Goal: Information Seeking & Learning: Learn about a topic

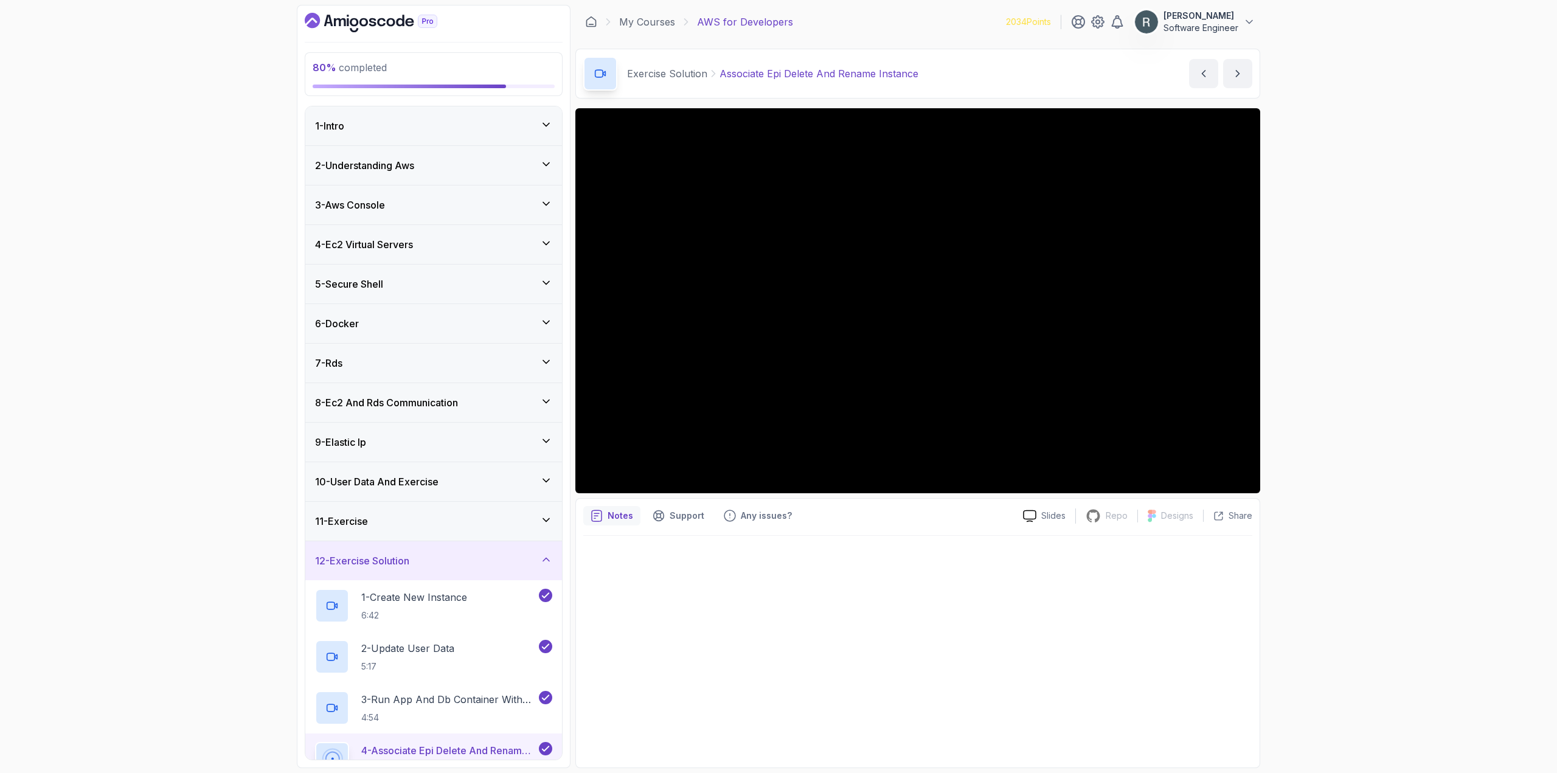
scroll to position [104, 0]
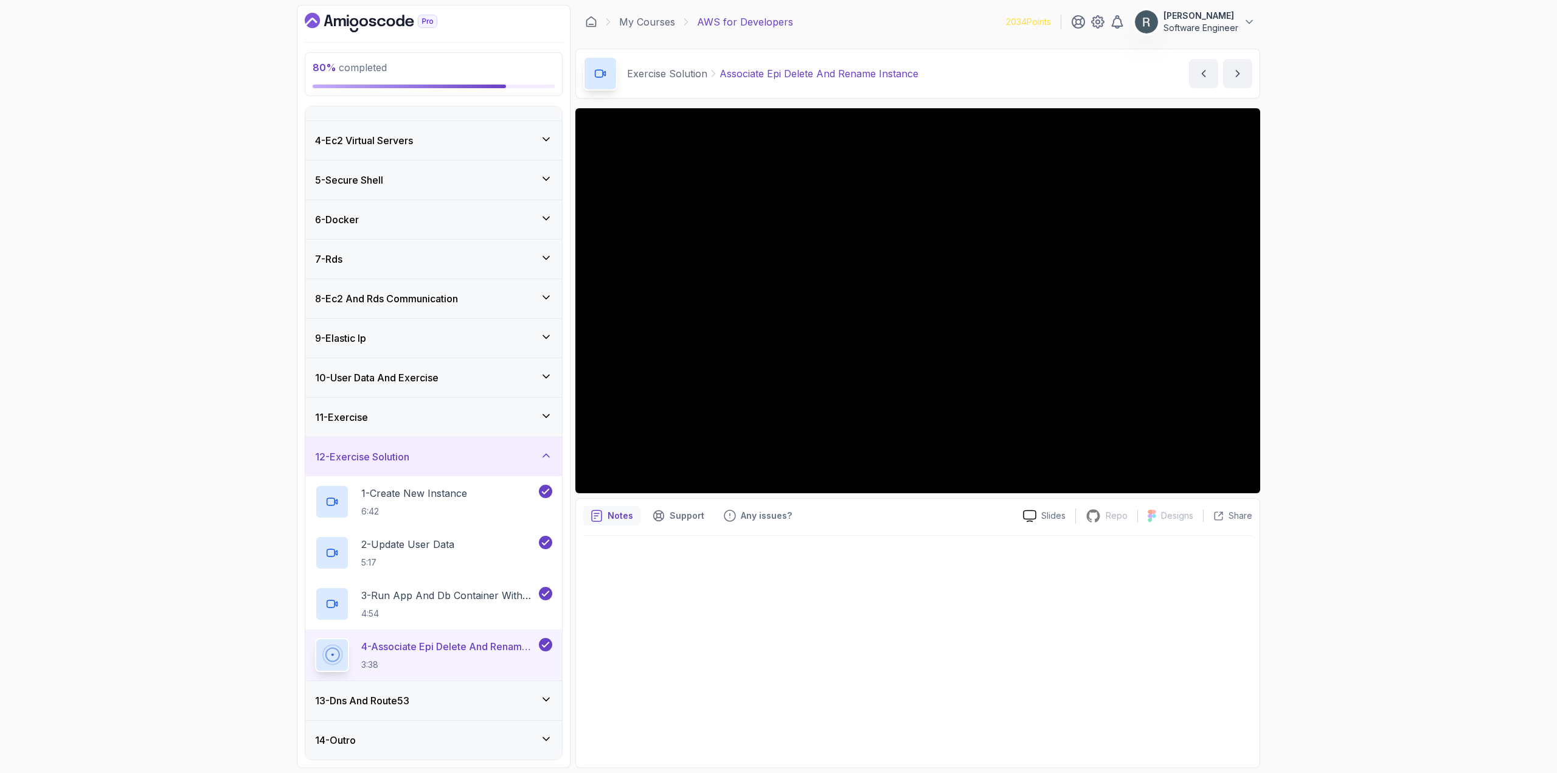
click at [473, 703] on div "13 - Dns And Route53" at bounding box center [433, 701] width 237 height 15
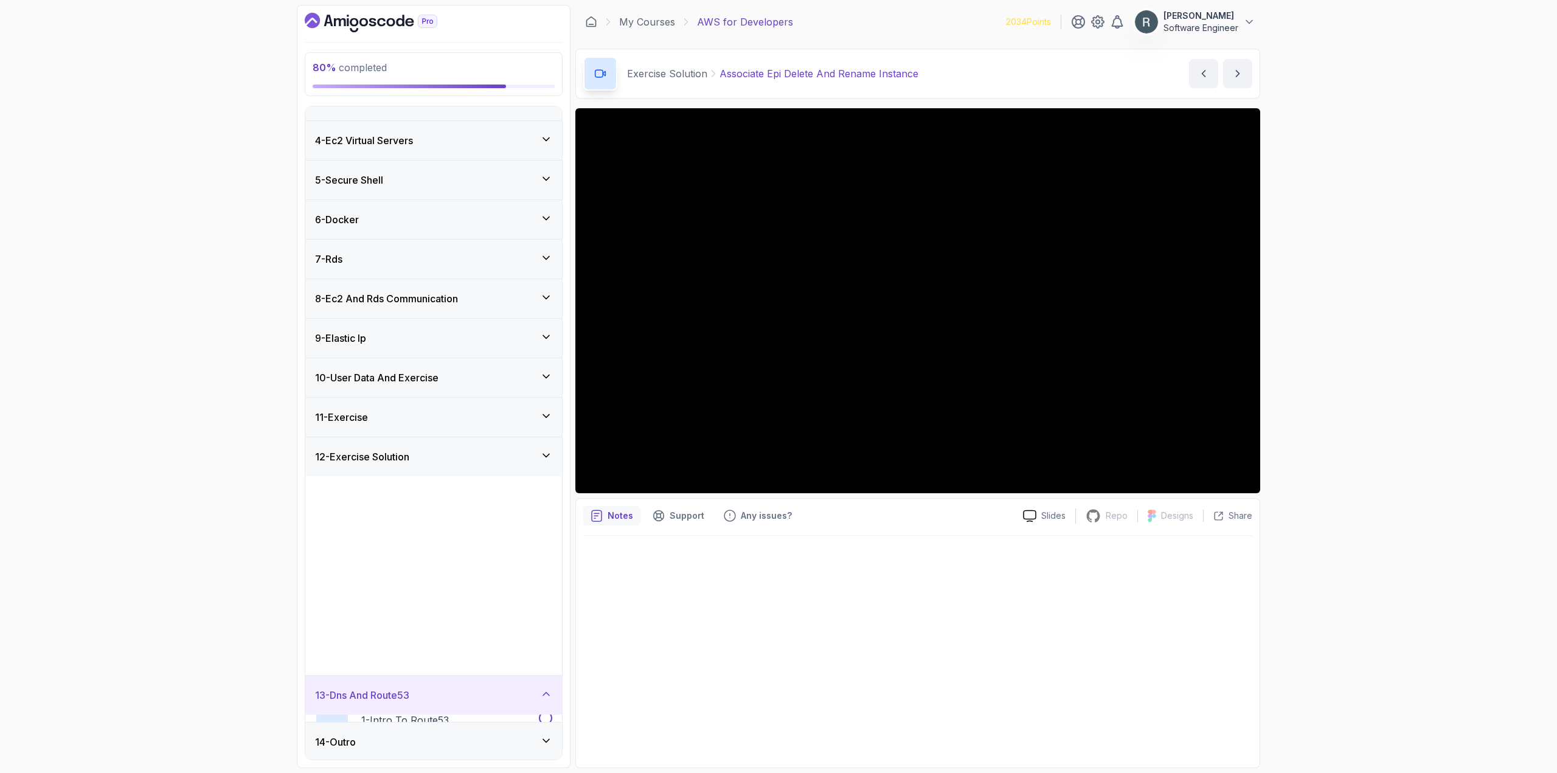
scroll to position [0, 0]
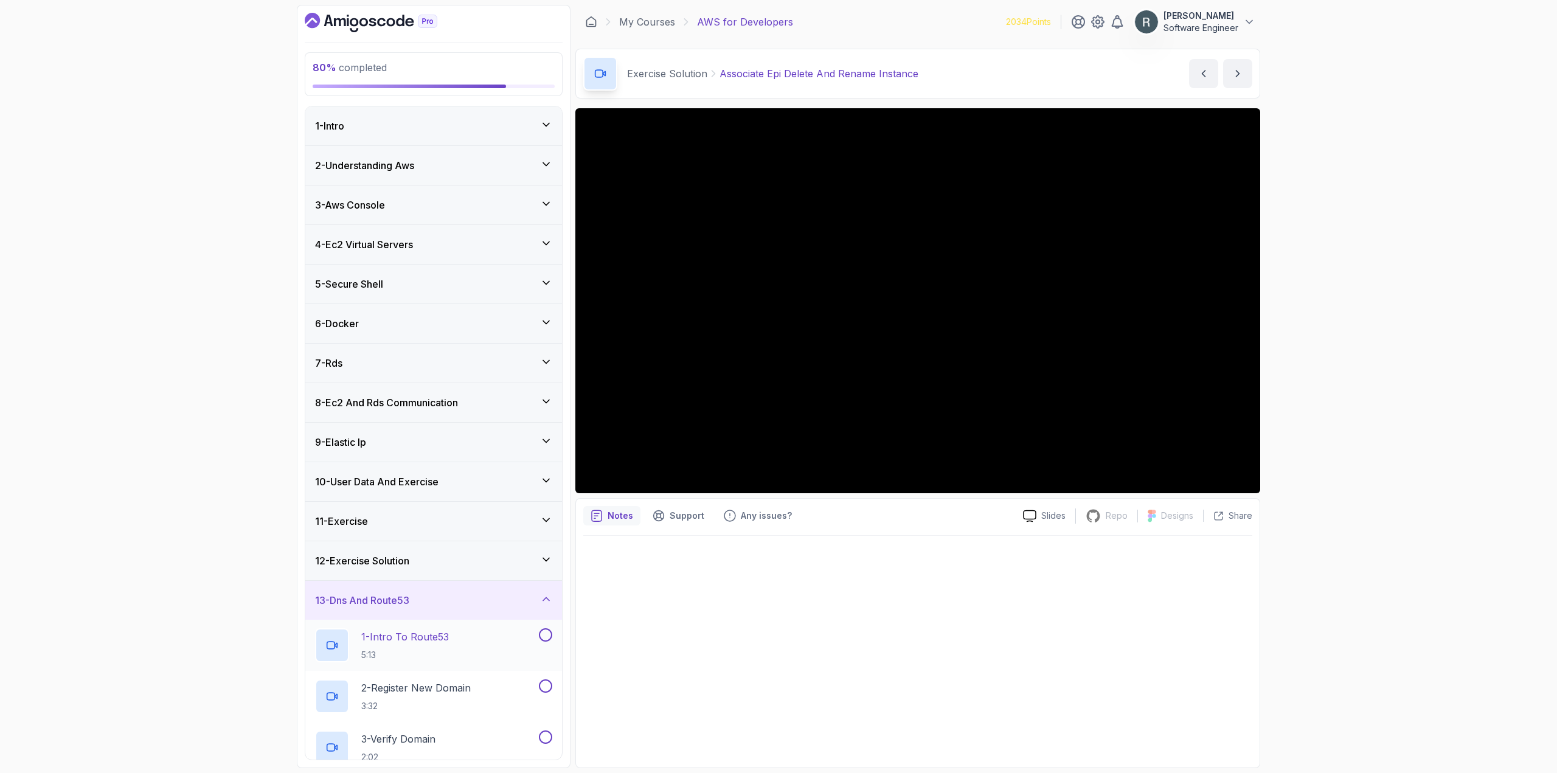
click at [491, 632] on div "1 - Intro To Route53 5:13" at bounding box center [425, 645] width 221 height 34
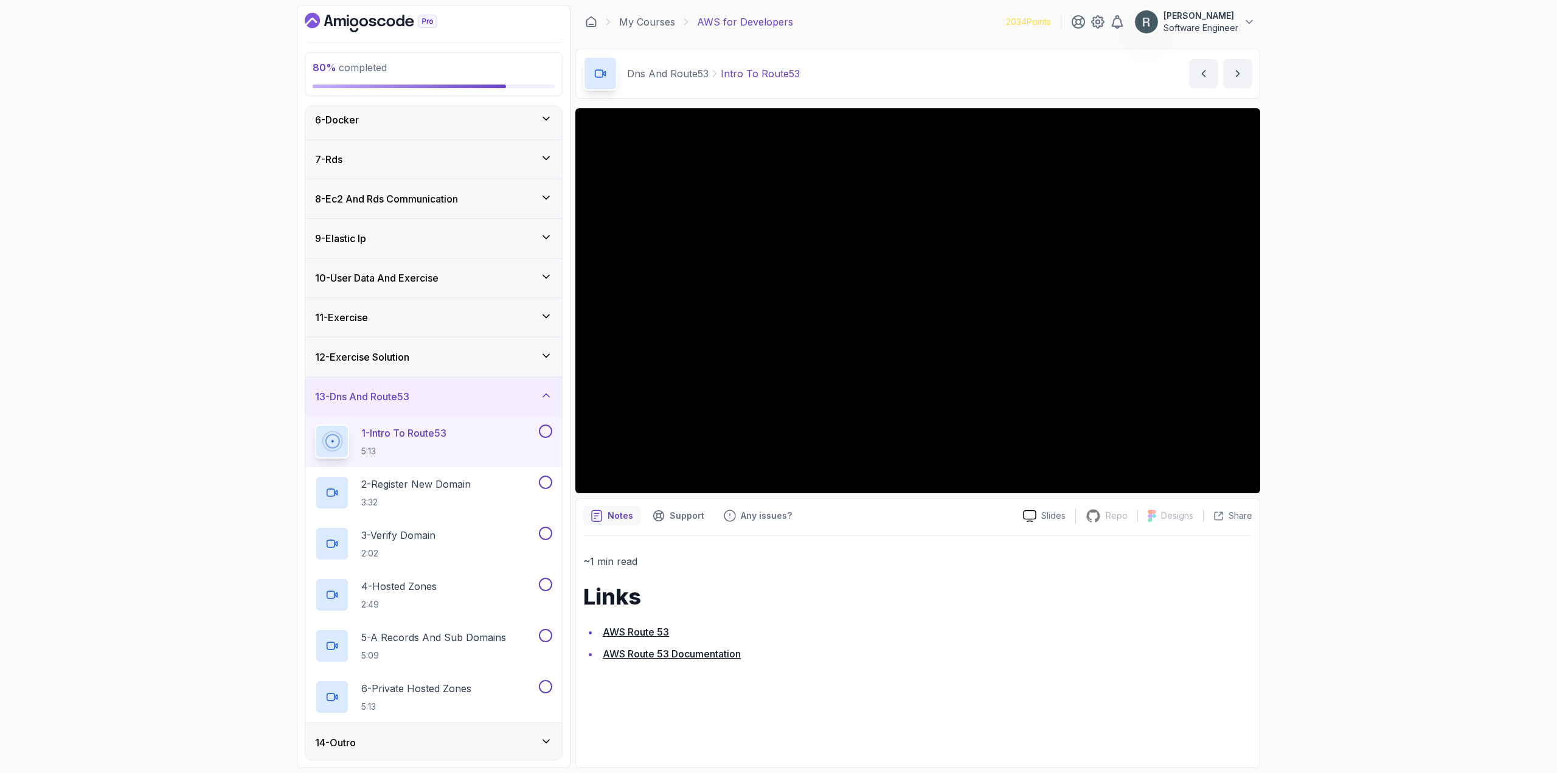
scroll to position [206, 0]
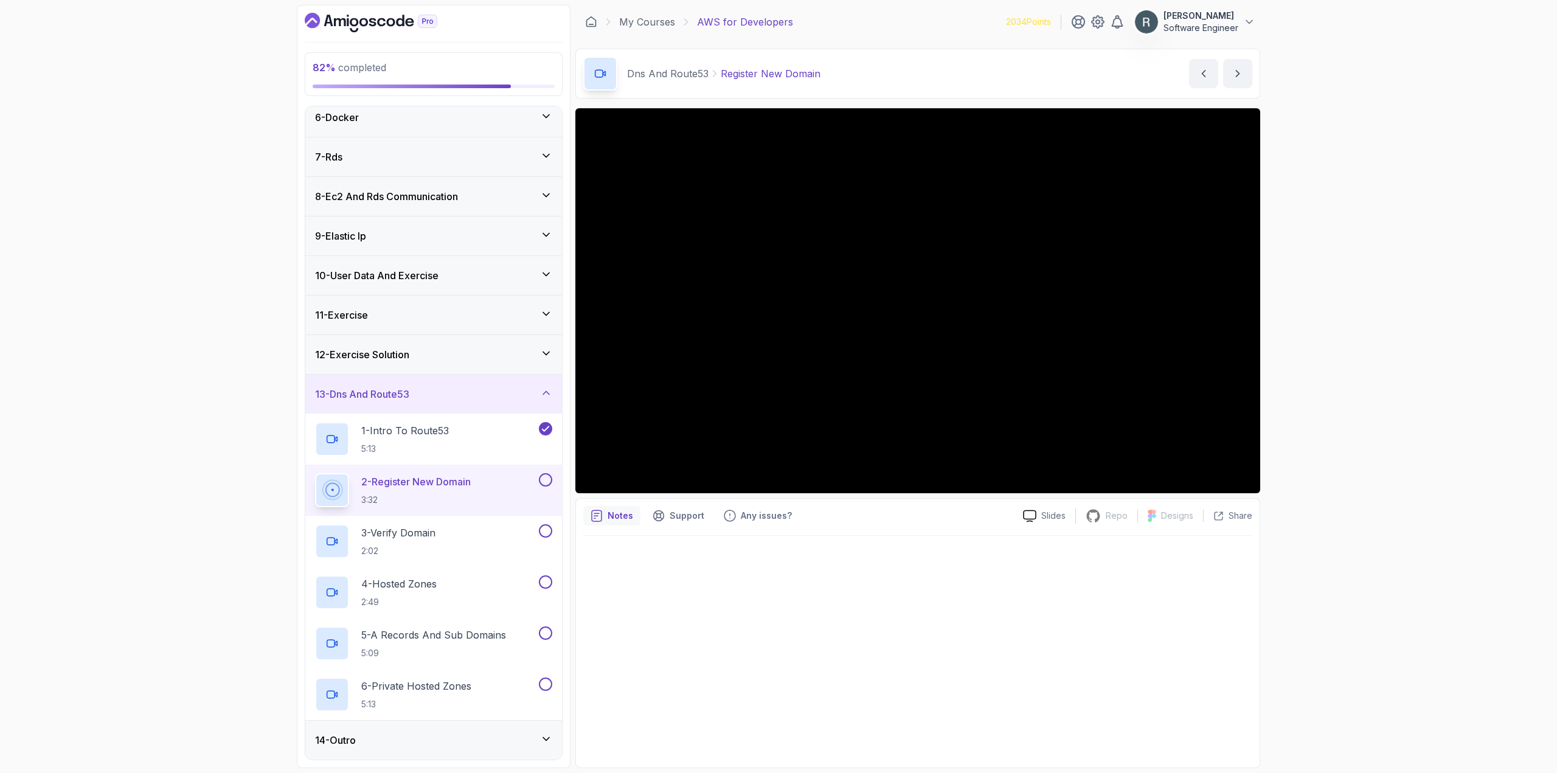
click at [542, 477] on button at bounding box center [545, 479] width 13 height 13
click at [504, 530] on div "3 - Verify Domain 2:02" at bounding box center [425, 541] width 221 height 34
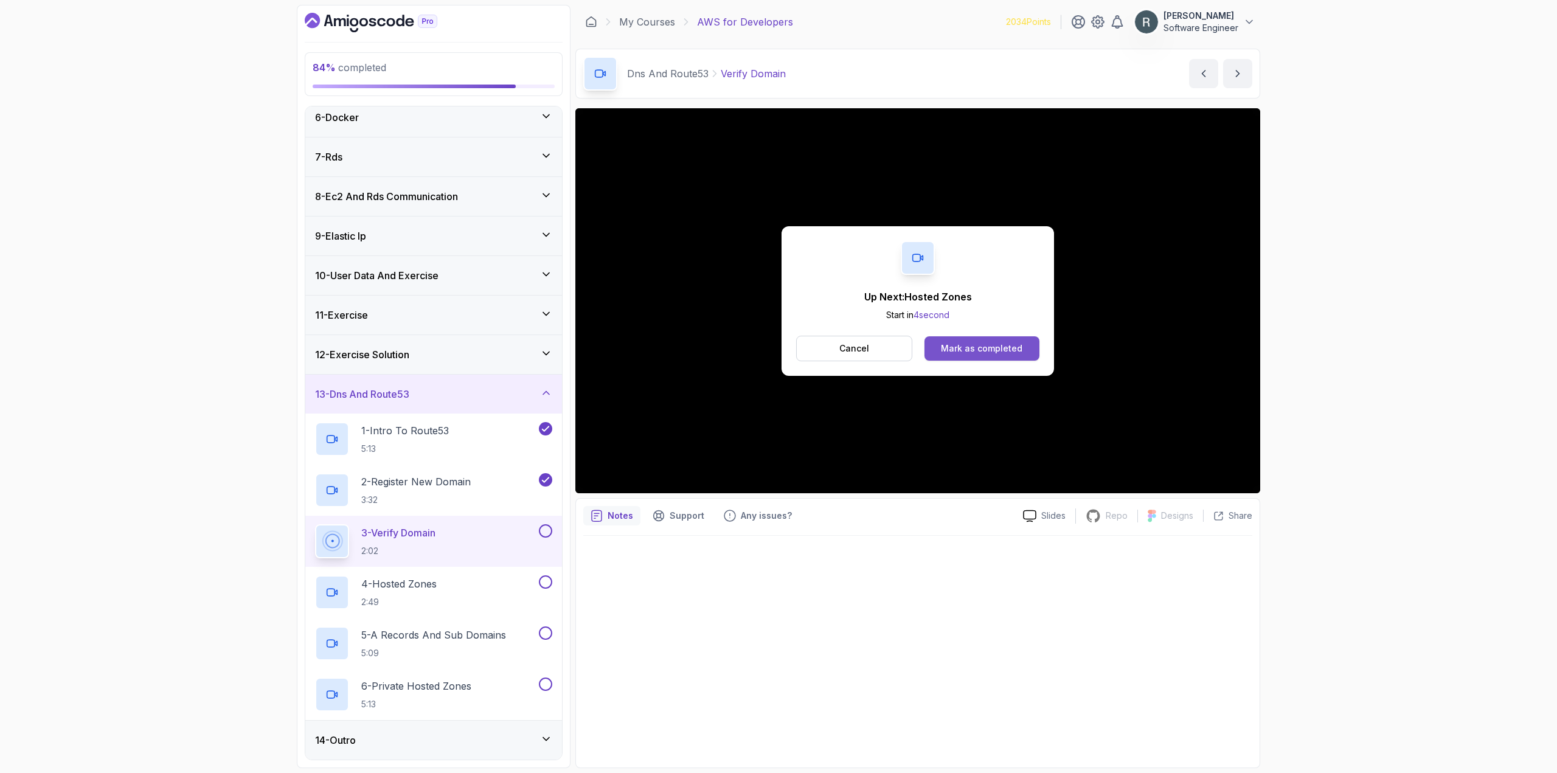
click at [992, 353] on div "Mark as completed" at bounding box center [982, 349] width 82 height 12
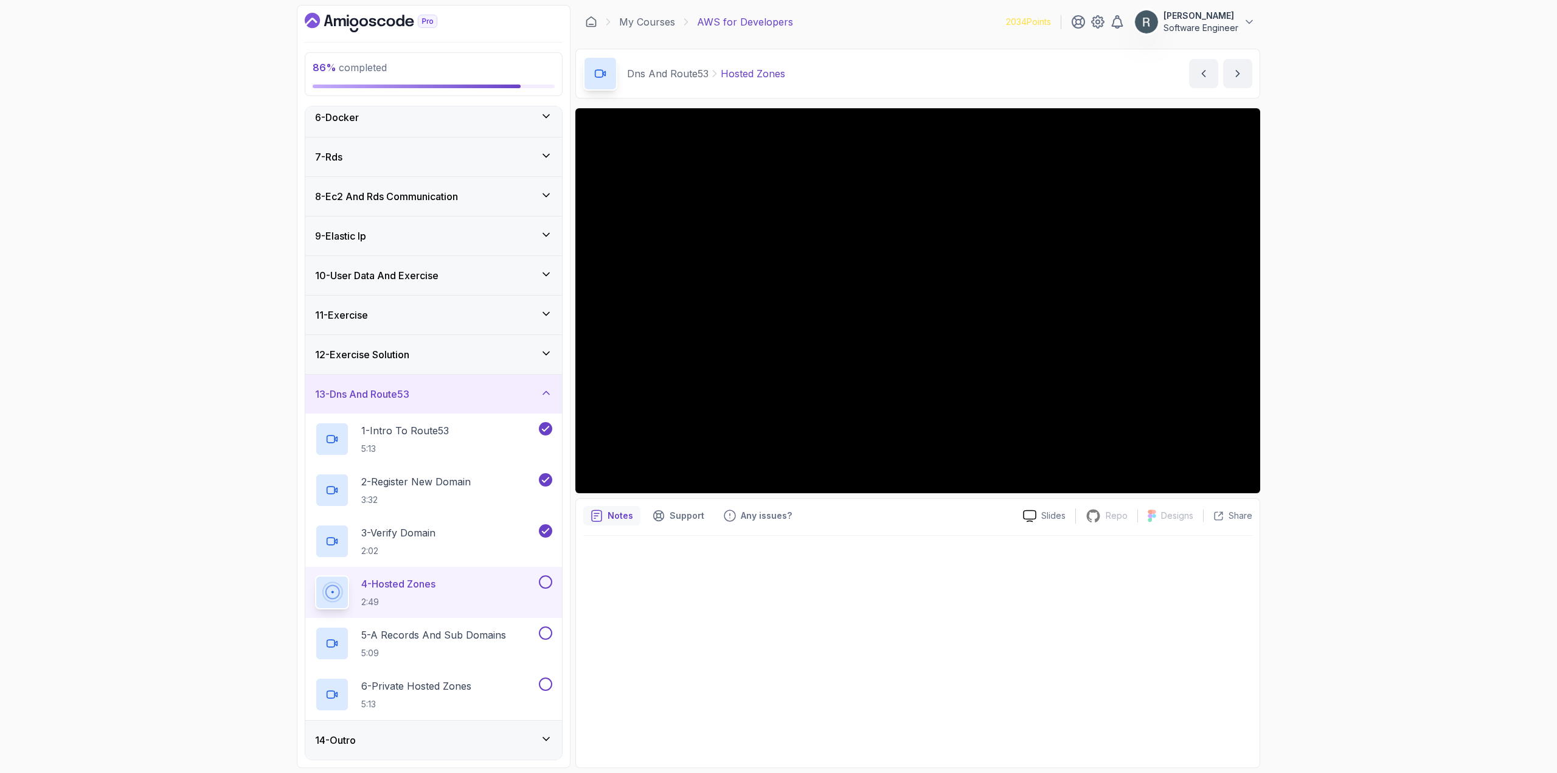
click at [548, 576] on div at bounding box center [545, 582] width 16 height 13
click at [532, 639] on div "5 - A Records And Sub Domains 5:09" at bounding box center [425, 644] width 221 height 34
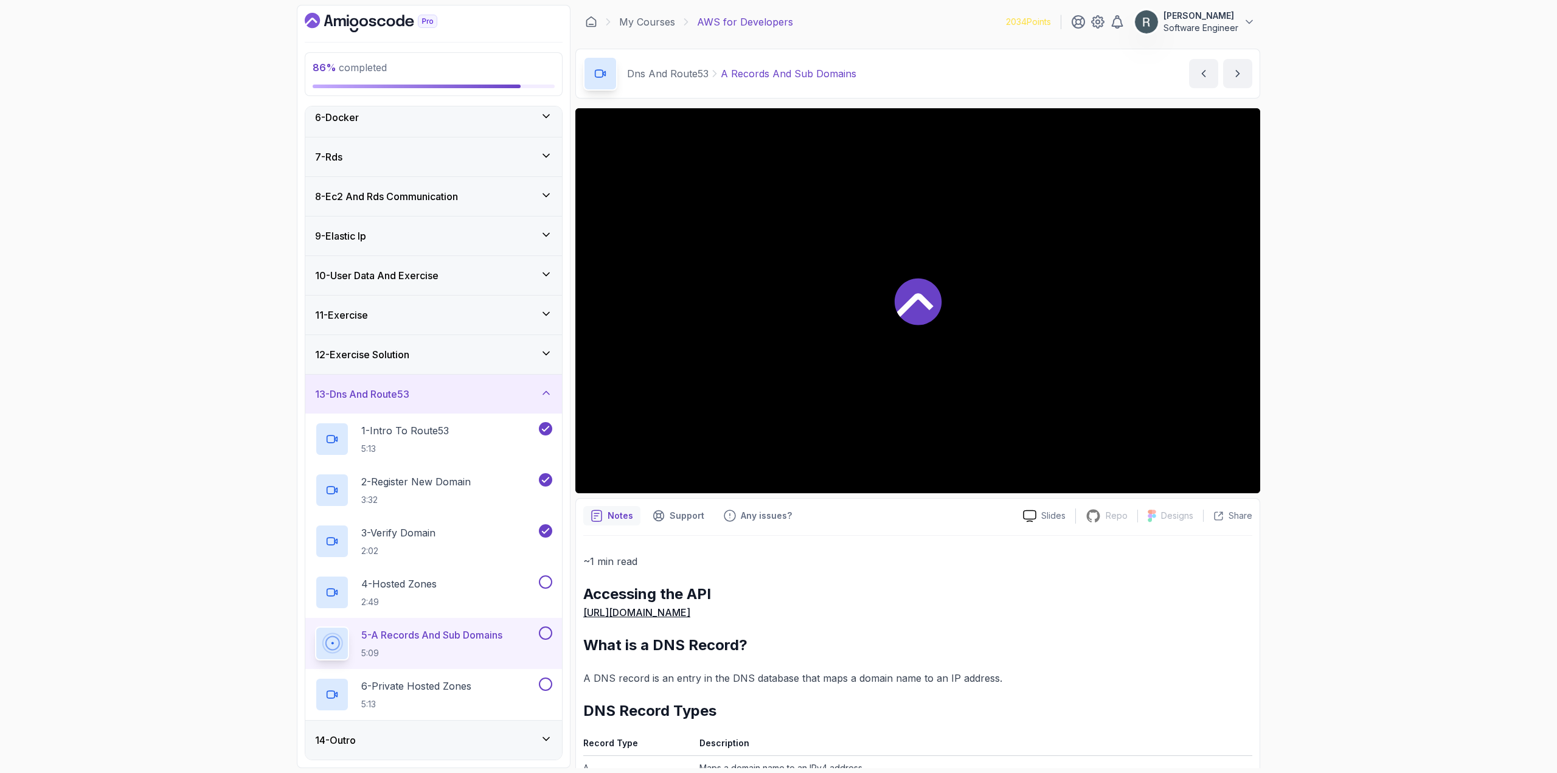
click at [543, 636] on button at bounding box center [545, 633] width 13 height 13
click at [541, 583] on button at bounding box center [545, 582] width 13 height 13
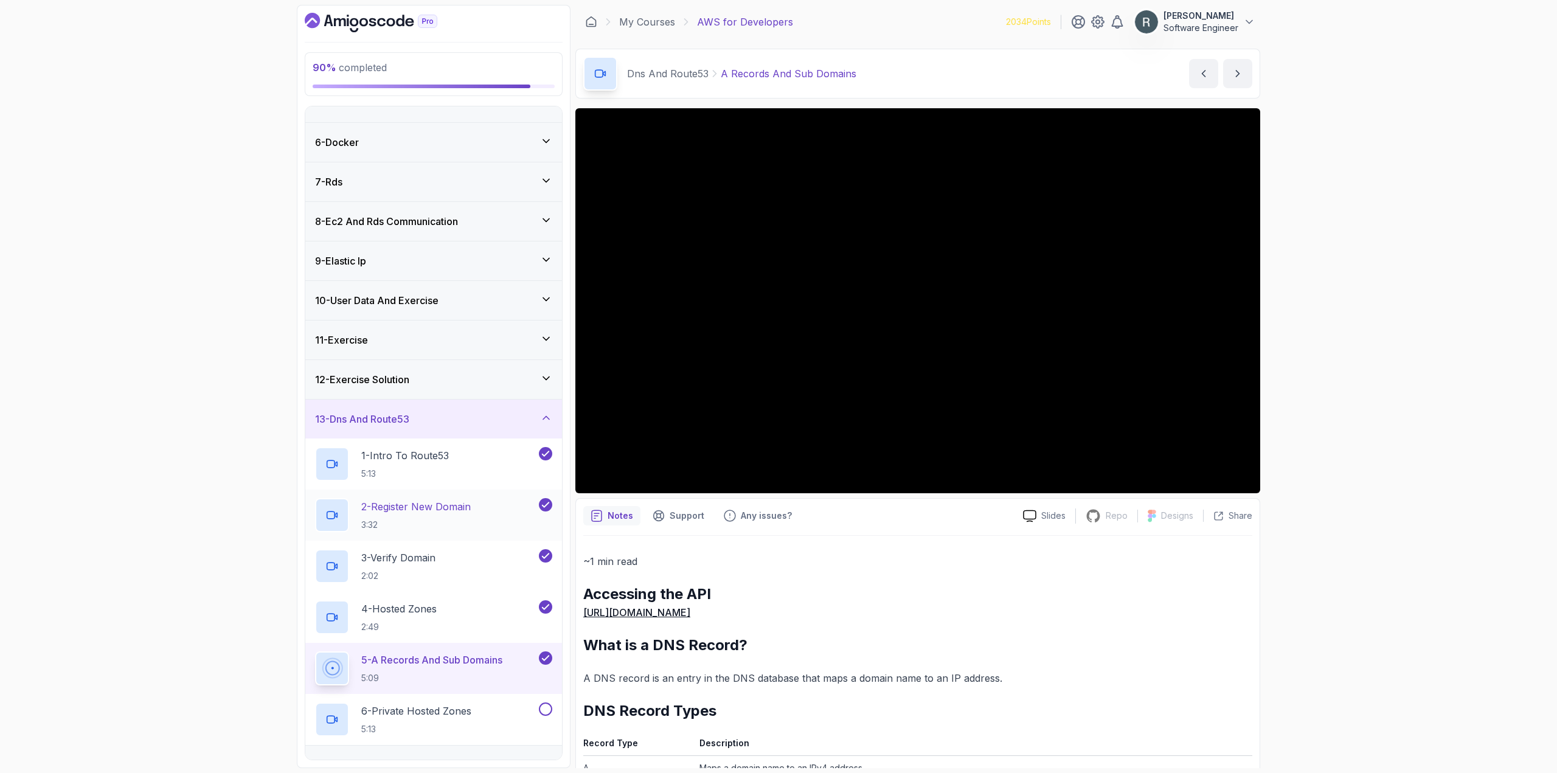
scroll to position [206, 0]
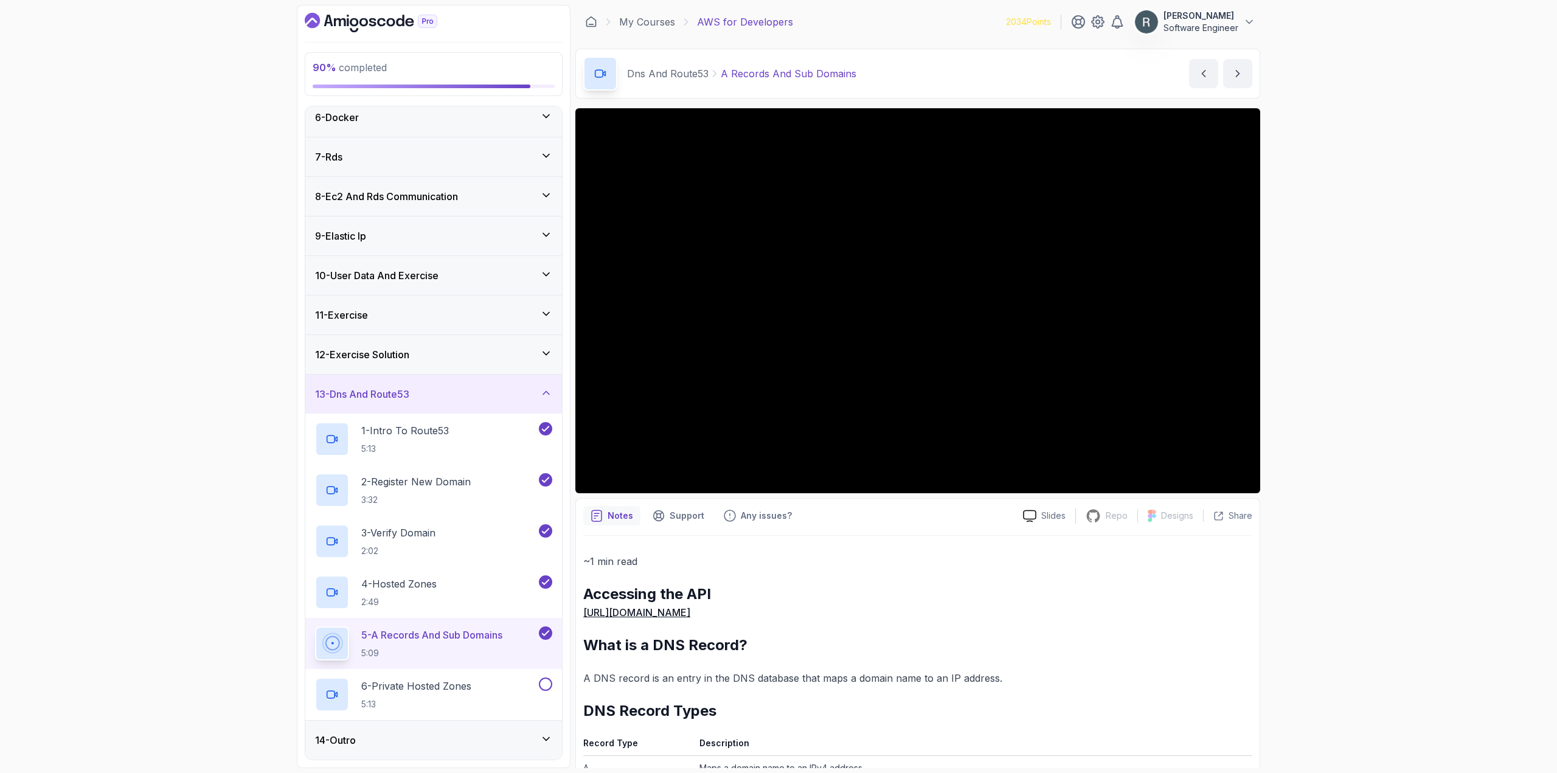
click at [939, 627] on div "~1 min read Accessing the API [URL][DOMAIN_NAME] What is a DNS Record? A DNS re…" at bounding box center [917, 766] width 669 height 427
click at [543, 684] on button at bounding box center [545, 684] width 13 height 13
click at [503, 689] on div "6 - Private Hosted Zones 5:13" at bounding box center [425, 695] width 221 height 34
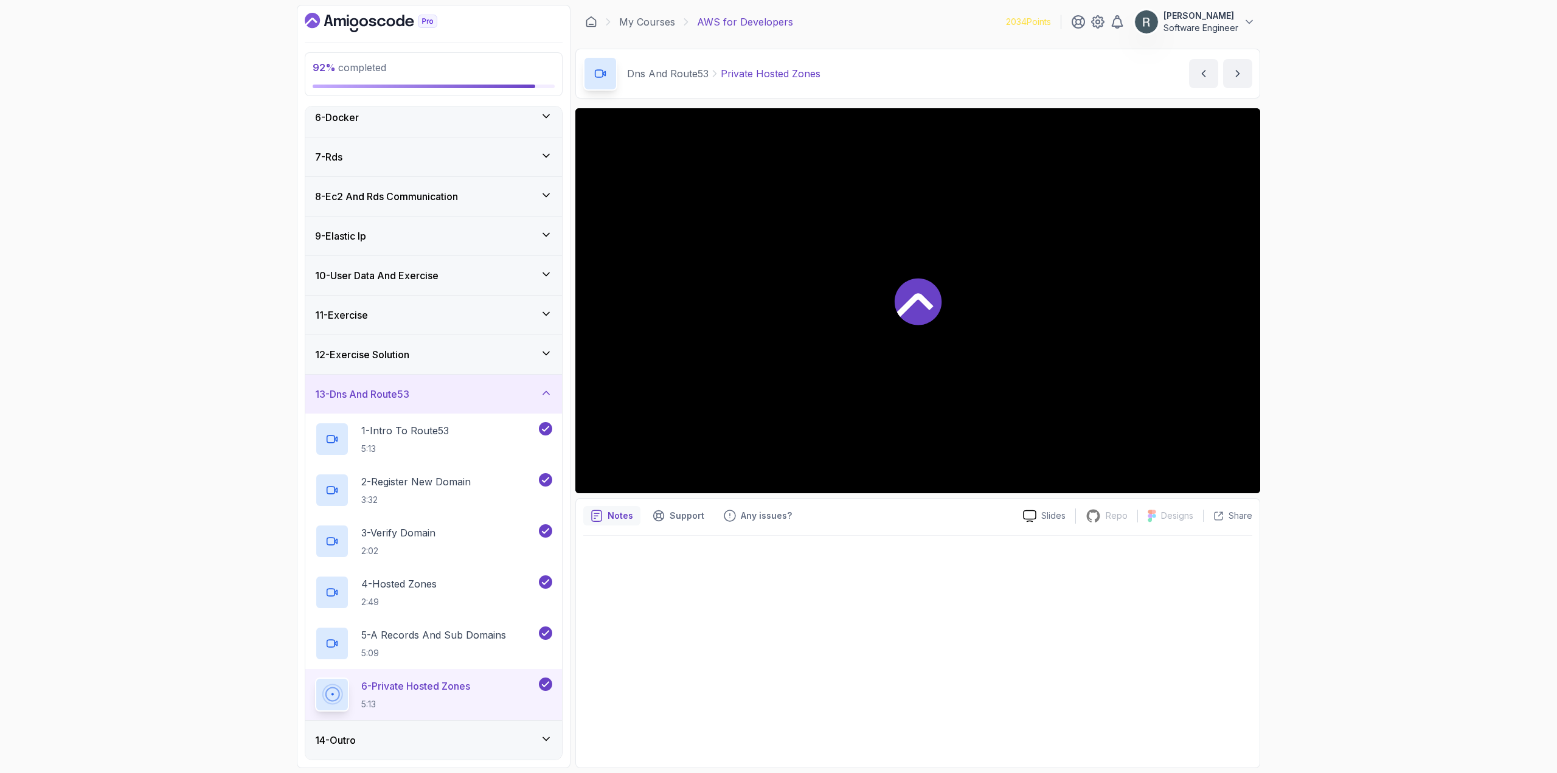
click at [481, 743] on div "14 - Outro" at bounding box center [433, 740] width 237 height 15
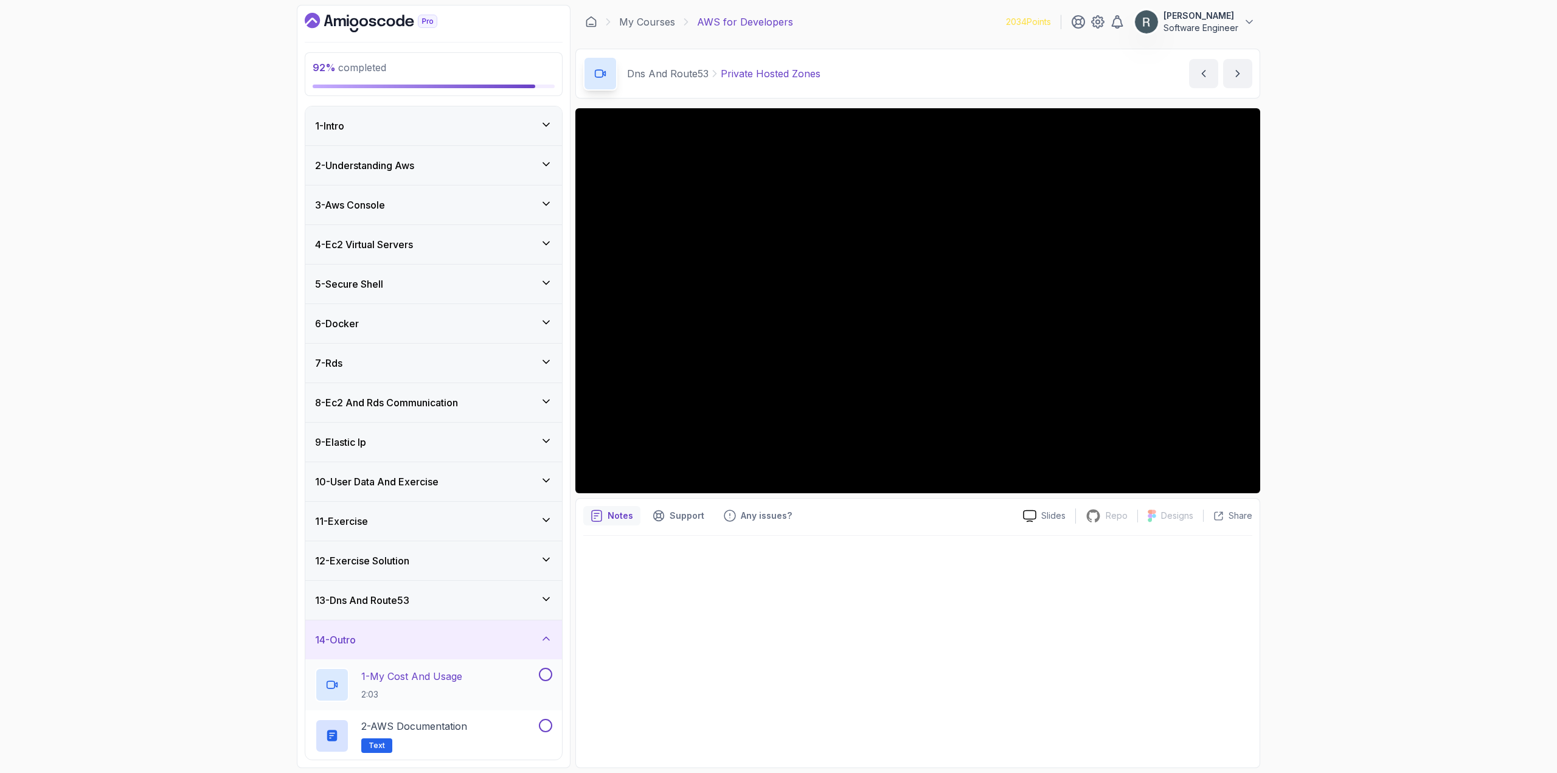
click at [549, 674] on button at bounding box center [545, 674] width 13 height 13
click at [546, 729] on button at bounding box center [545, 725] width 13 height 13
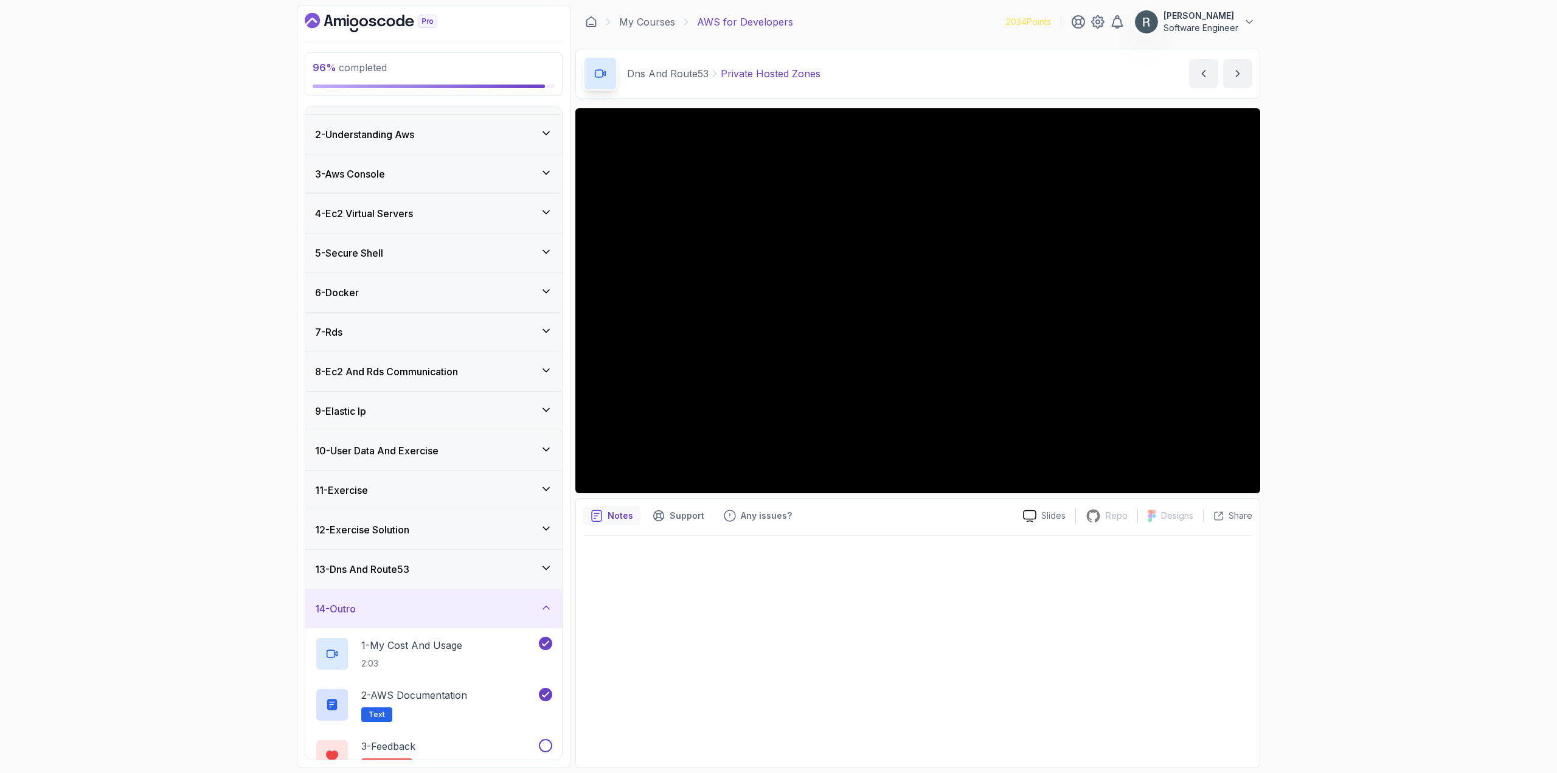
scroll to position [104, 0]
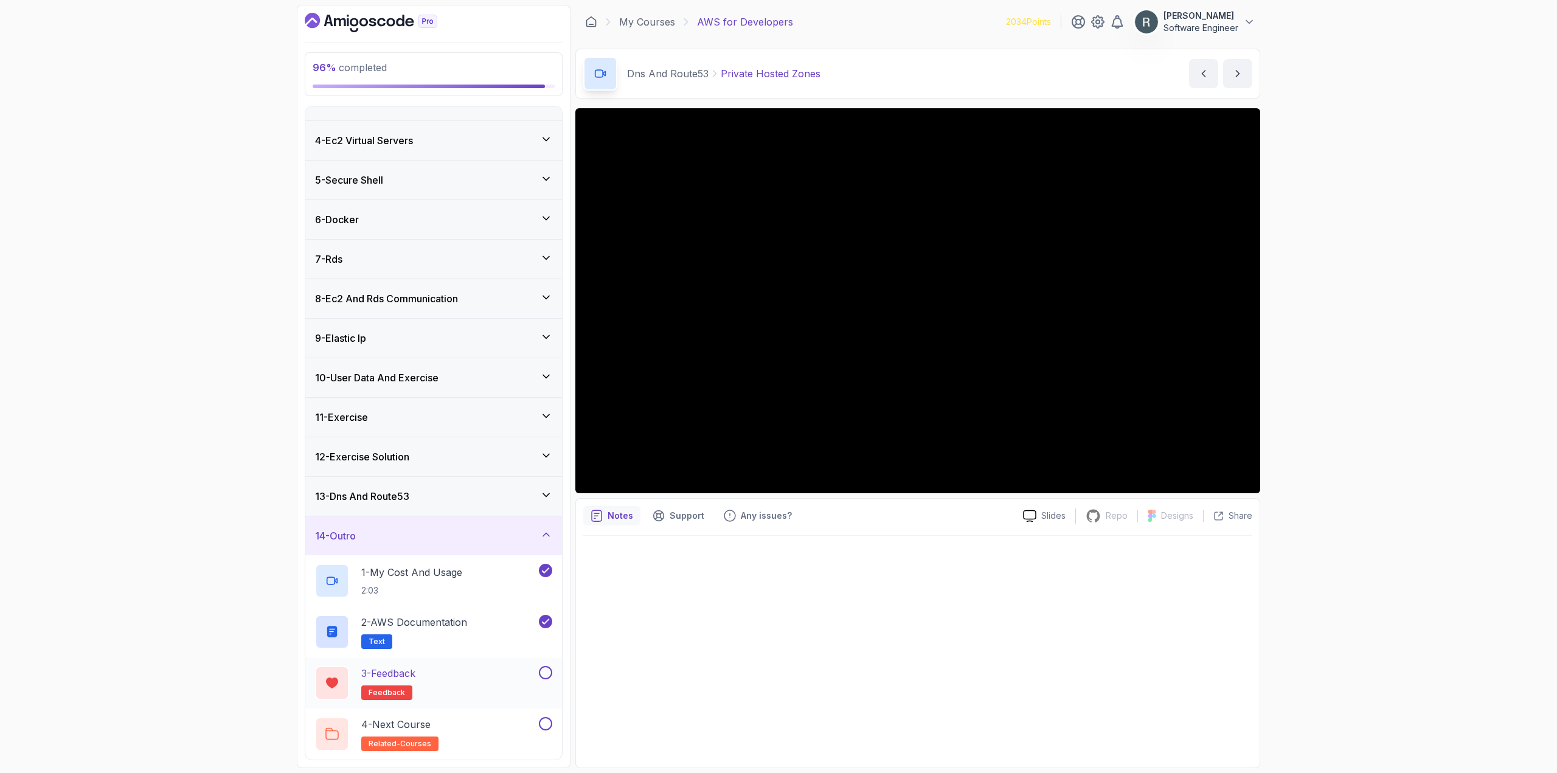
click at [509, 679] on div "3 - Feedback feedback" at bounding box center [425, 683] width 221 height 34
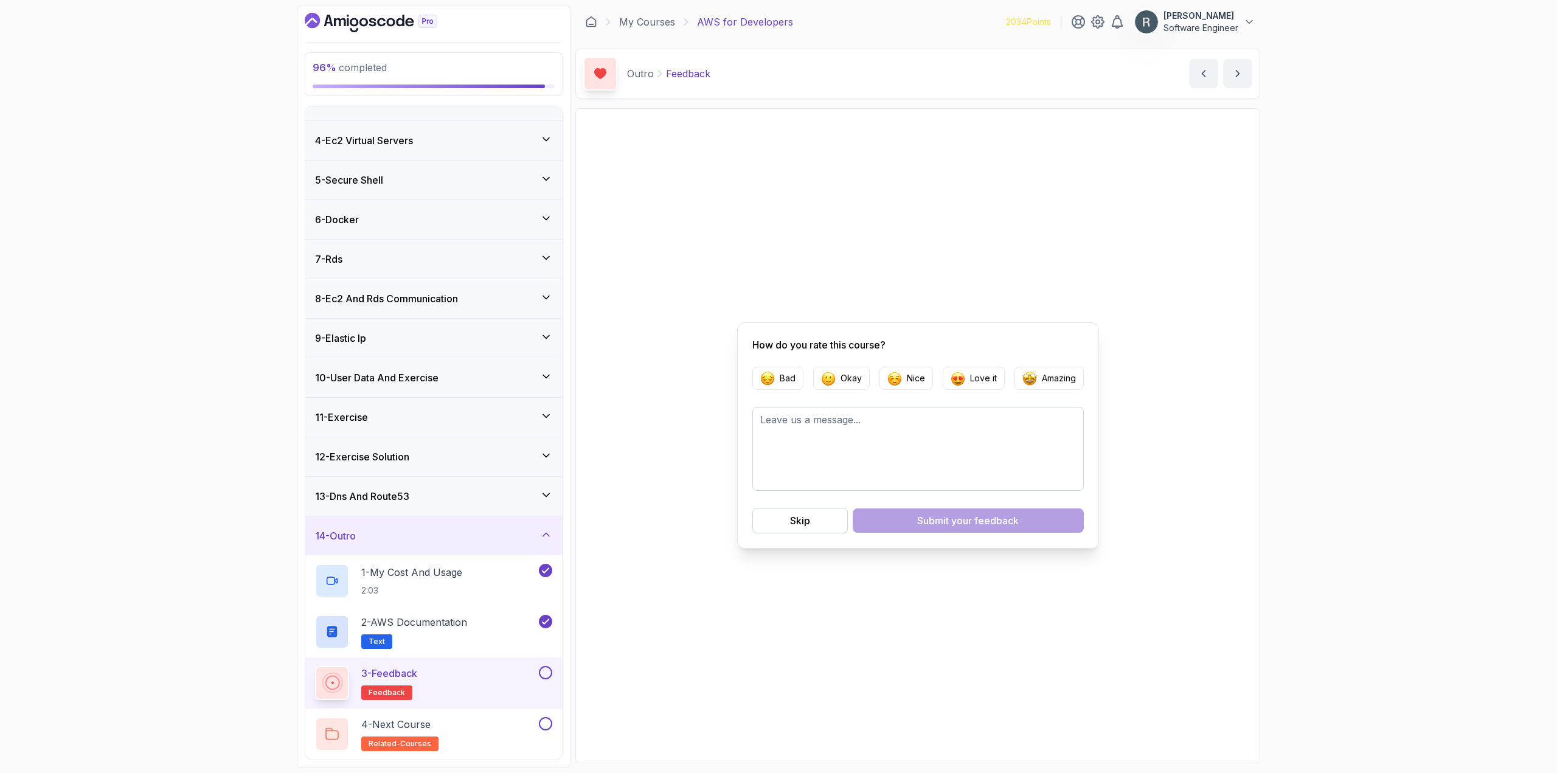
click at [544, 675] on button at bounding box center [545, 672] width 13 height 13
click at [1043, 379] on p "Amazing" at bounding box center [1059, 381] width 34 height 12
click at [976, 518] on span "your feedback" at bounding box center [985, 523] width 68 height 15
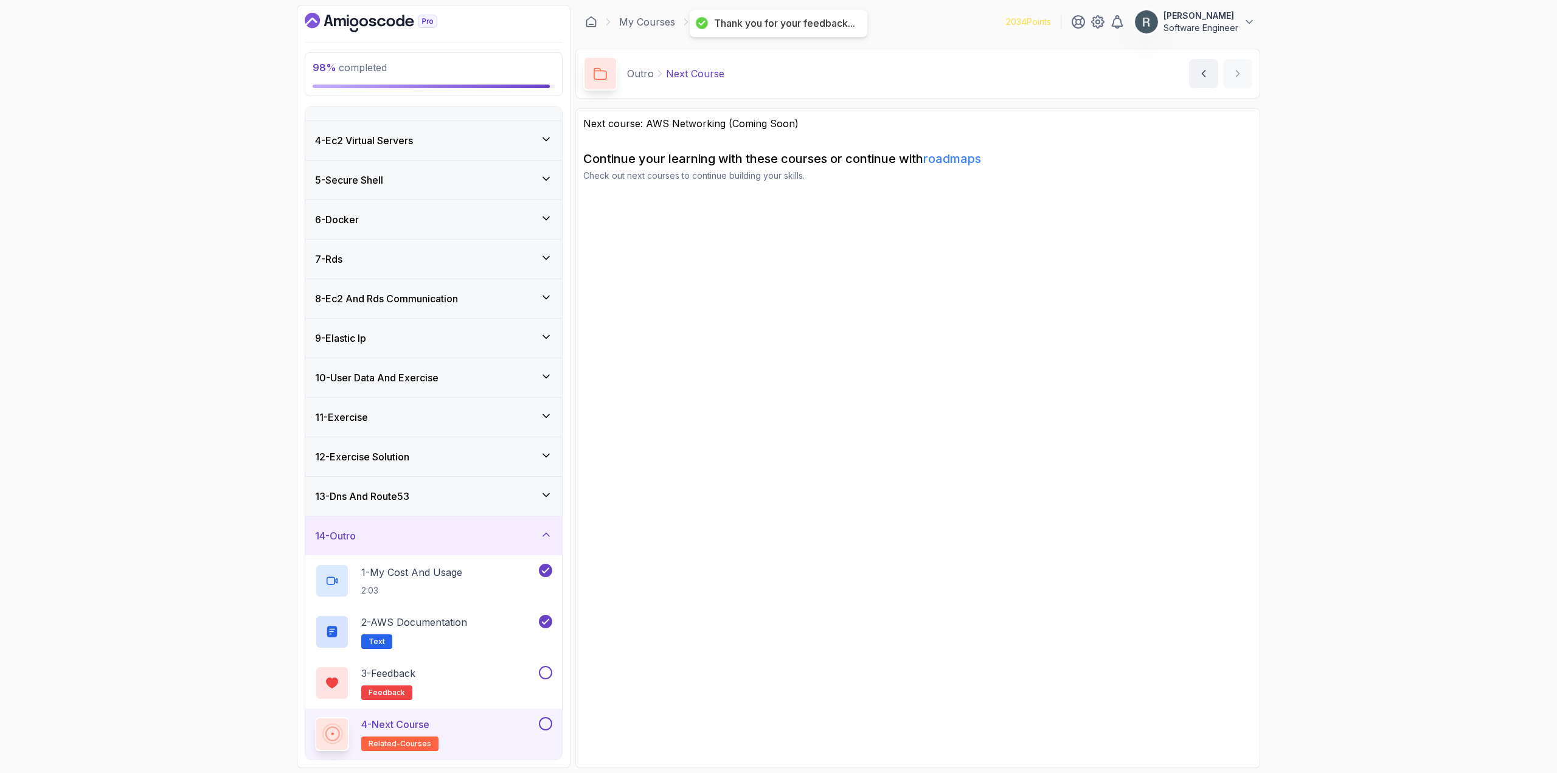
click at [545, 725] on button at bounding box center [545, 723] width 13 height 13
click at [547, 673] on button at bounding box center [545, 672] width 13 height 13
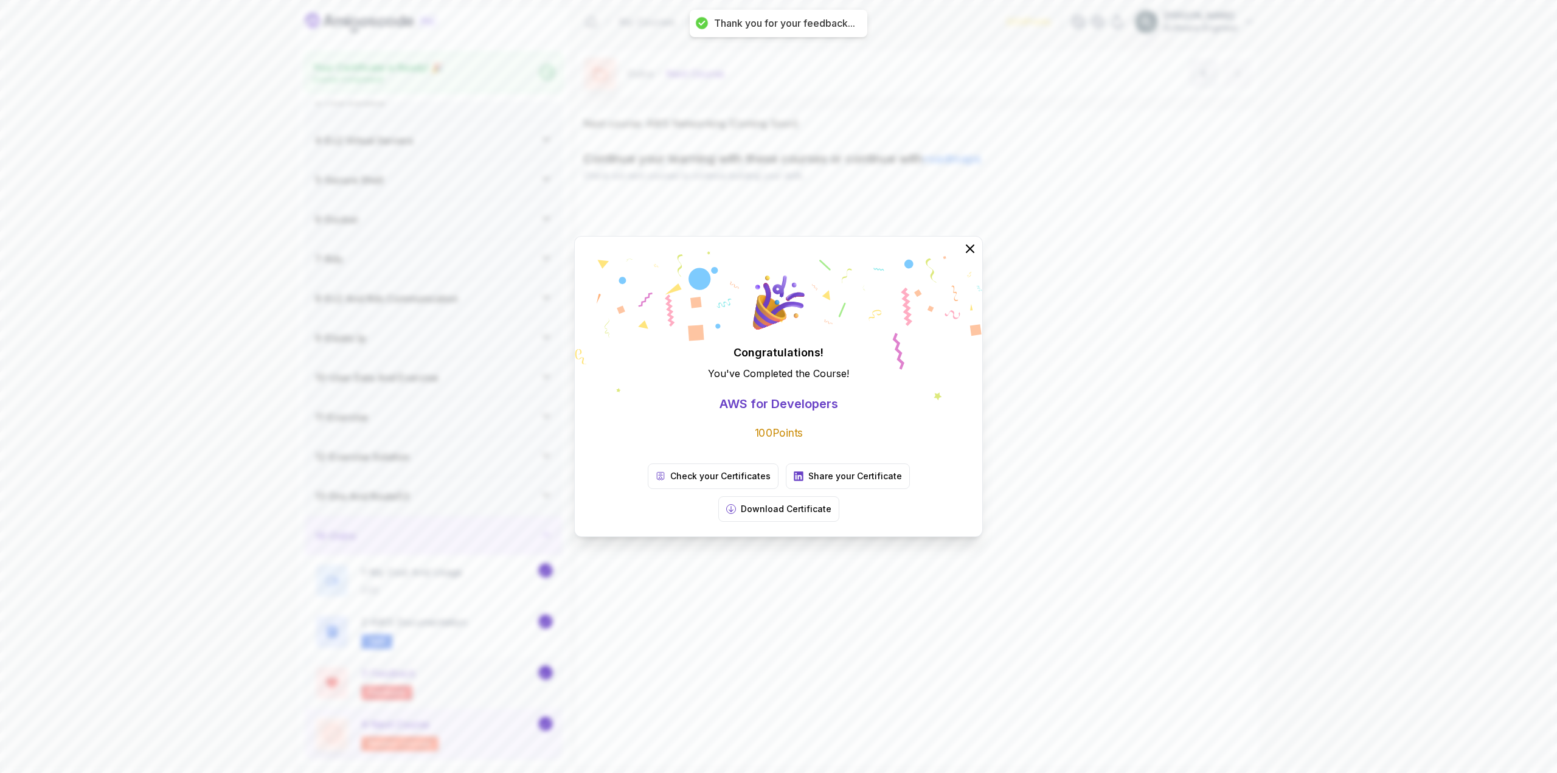
scroll to position [100, 0]
click at [973, 257] on icon at bounding box center [970, 249] width 16 height 16
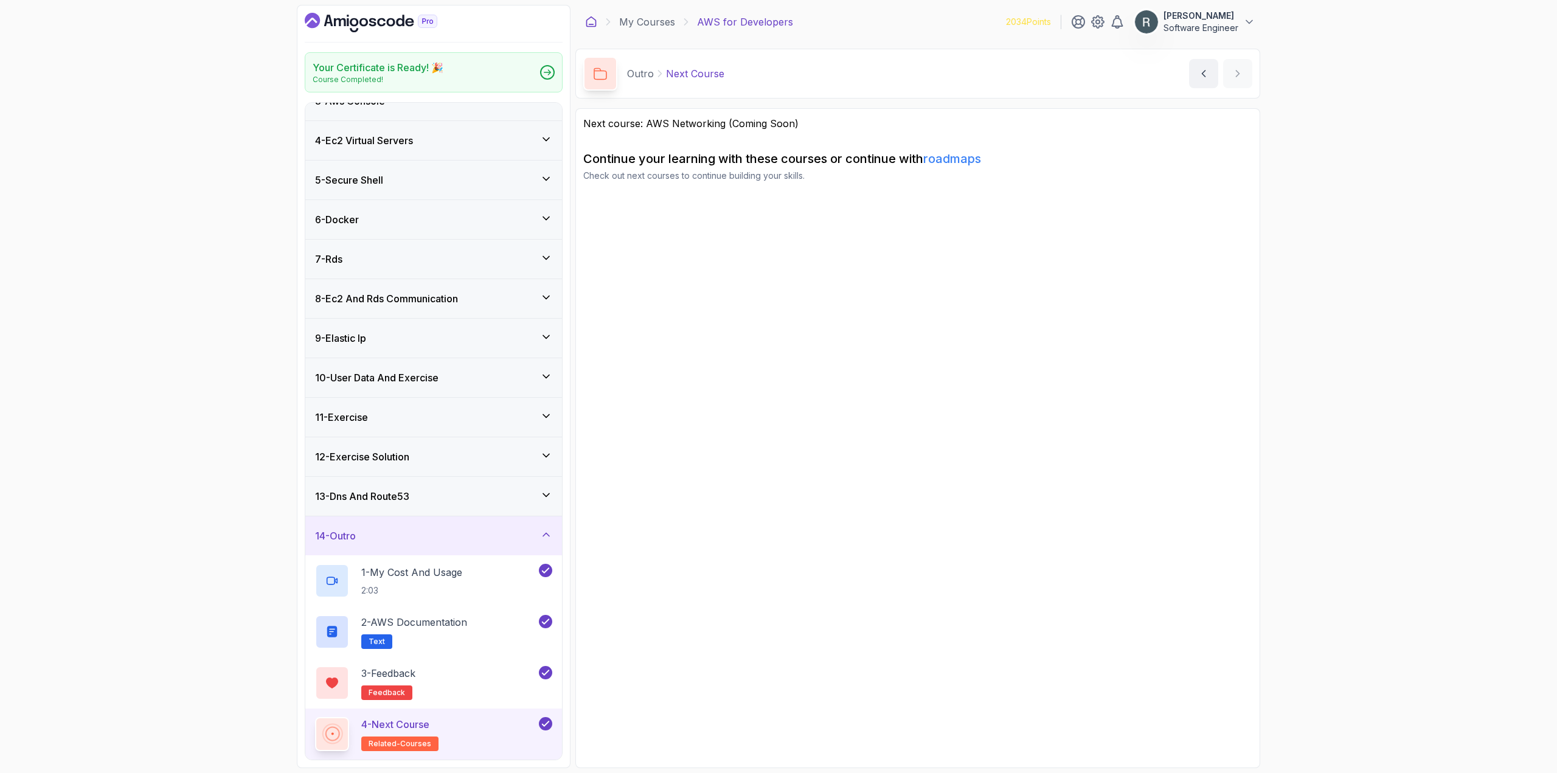
click at [585, 23] on icon at bounding box center [591, 22] width 12 height 12
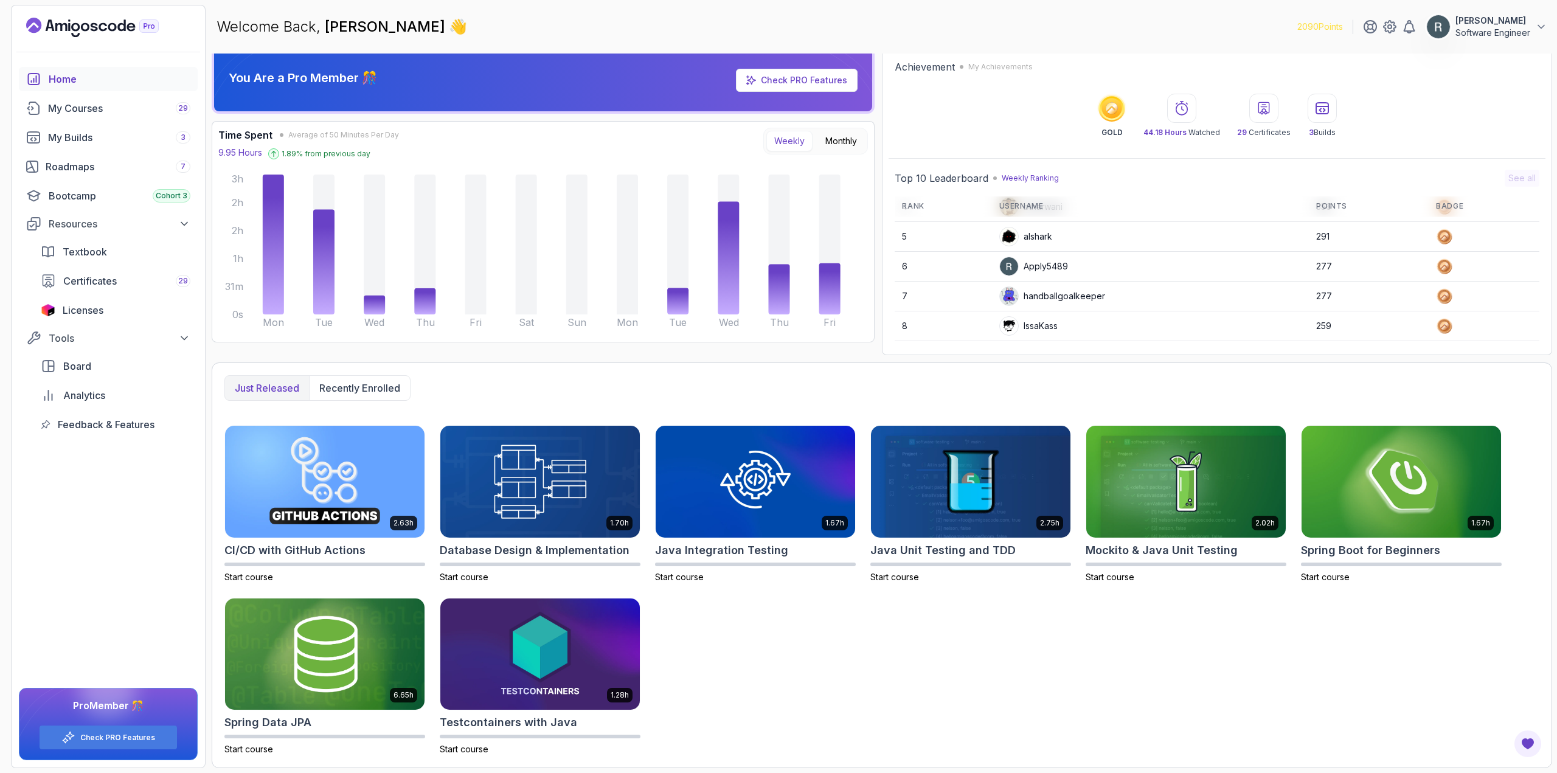
scroll to position [111, 0]
click at [71, 167] on div "Roadmaps 7" at bounding box center [118, 166] width 145 height 15
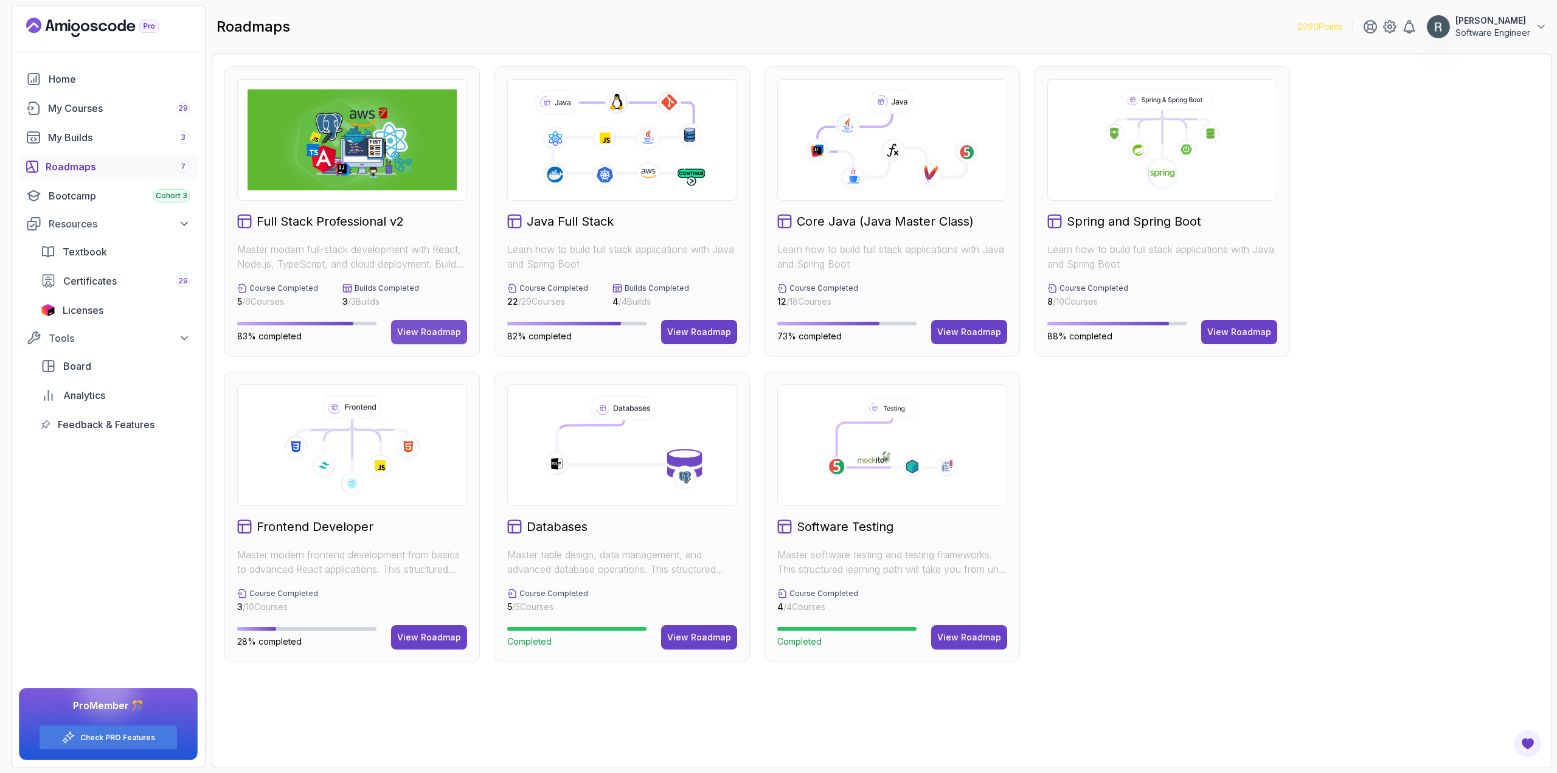
click at [437, 329] on div "View Roadmap" at bounding box center [429, 332] width 64 height 12
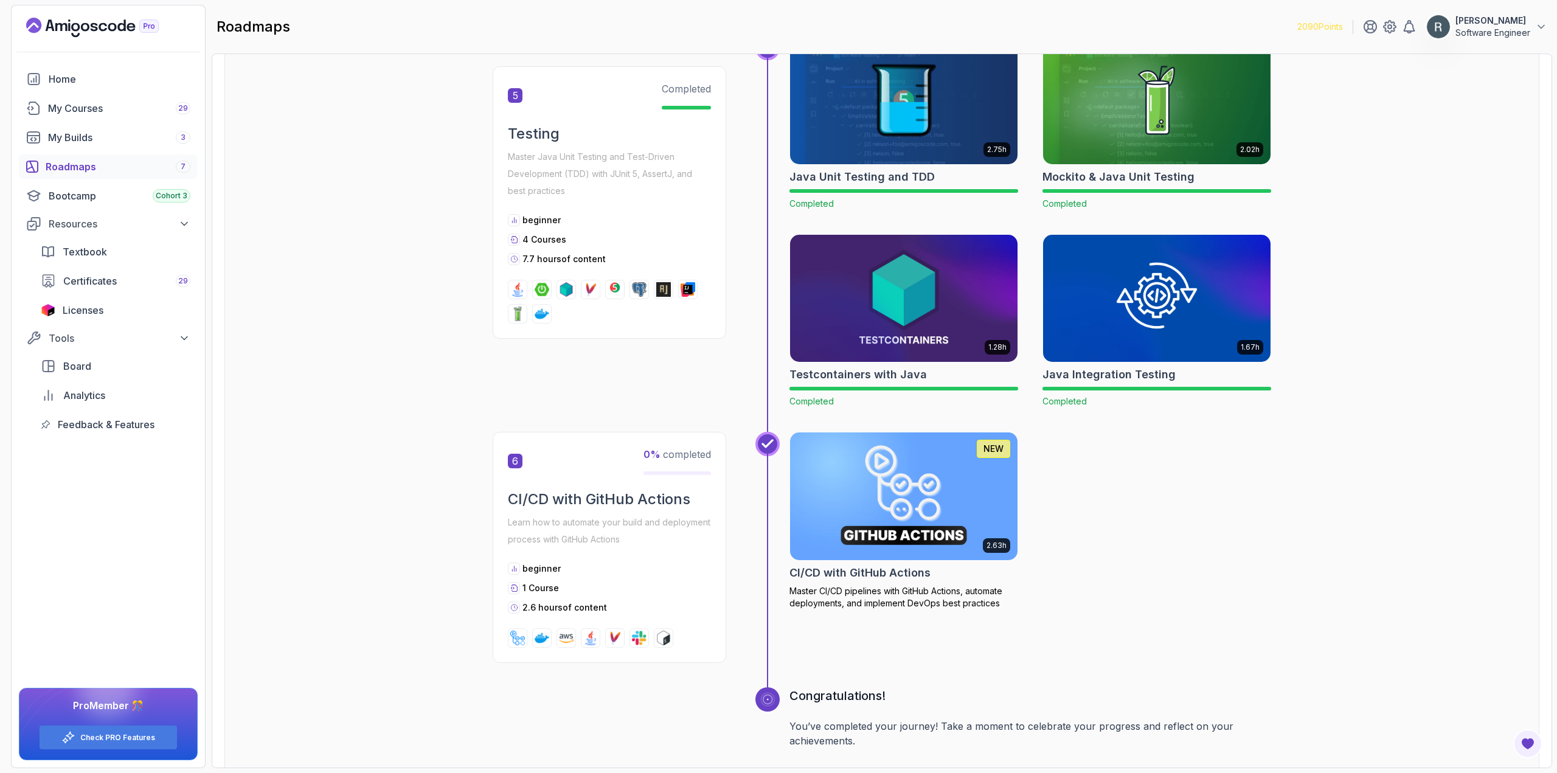
scroll to position [1582, 0]
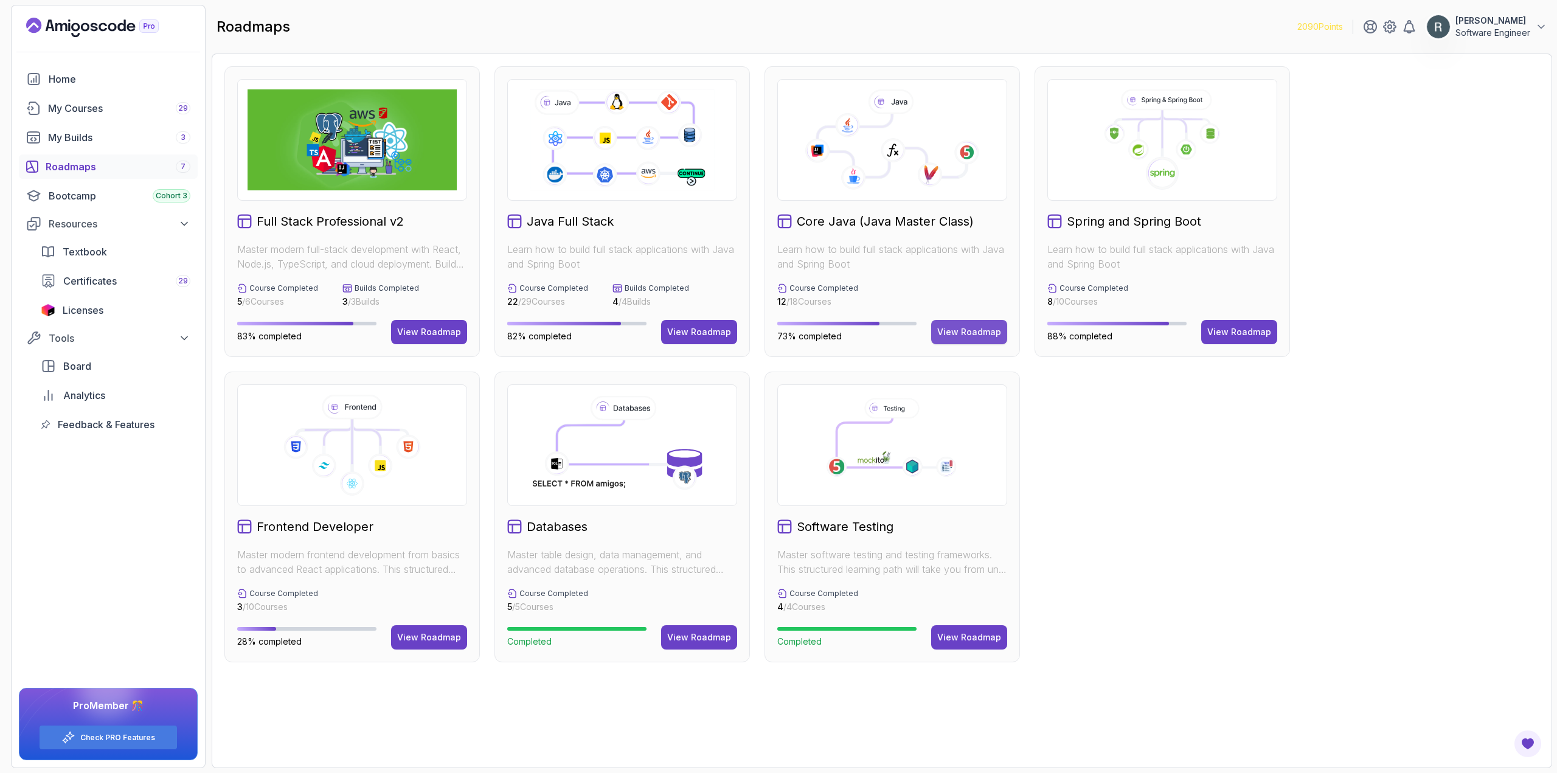
click at [974, 329] on div "View Roadmap" at bounding box center [969, 332] width 64 height 12
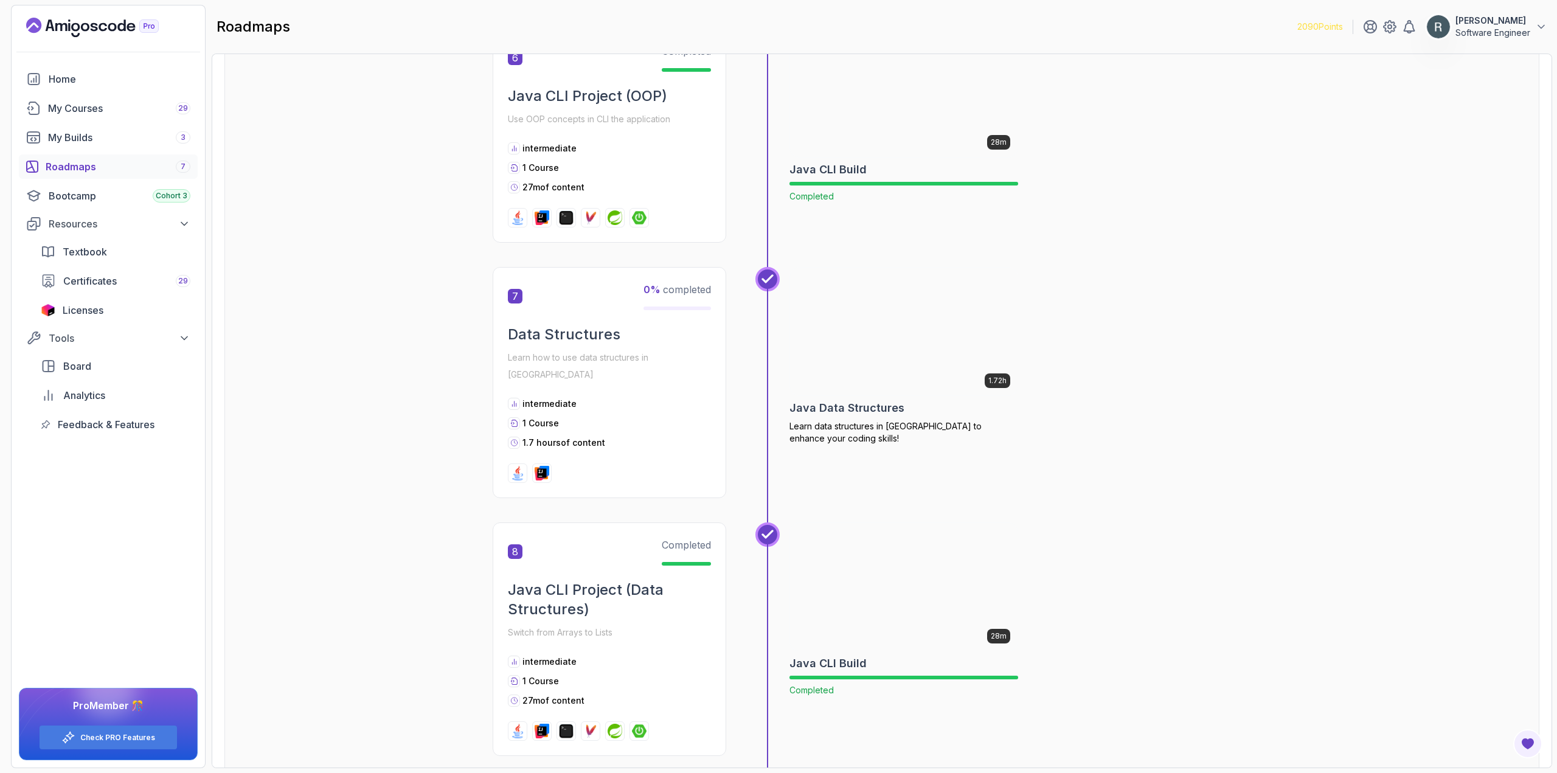
scroll to position [1518, 0]
